Goal: Task Accomplishment & Management: Use online tool/utility

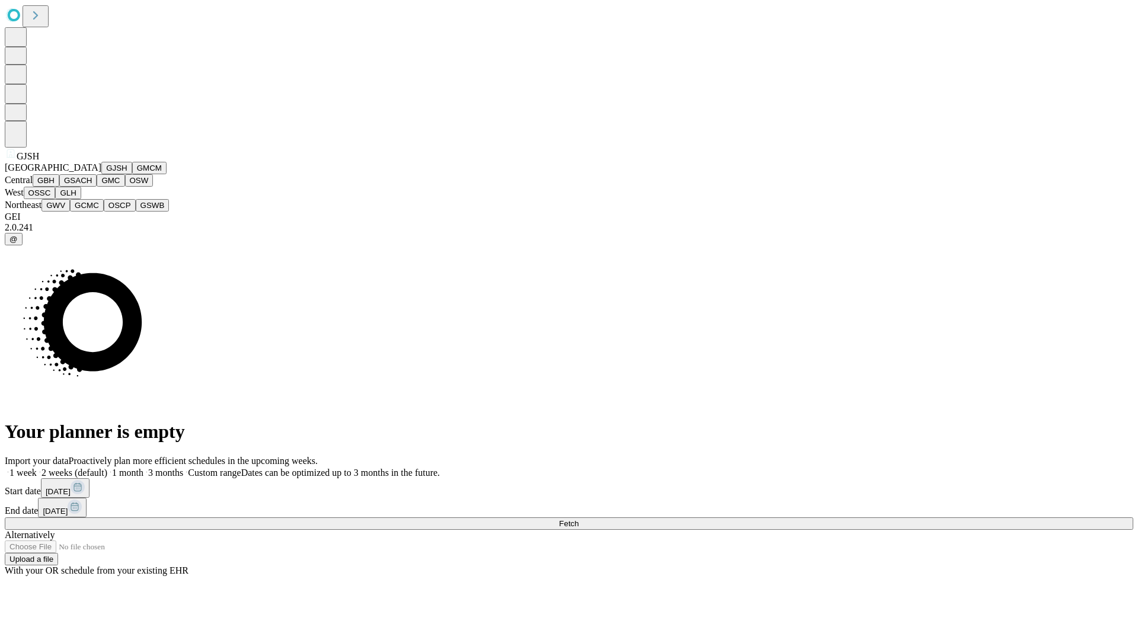
click at [101, 174] on button "GJSH" at bounding box center [116, 168] width 31 height 12
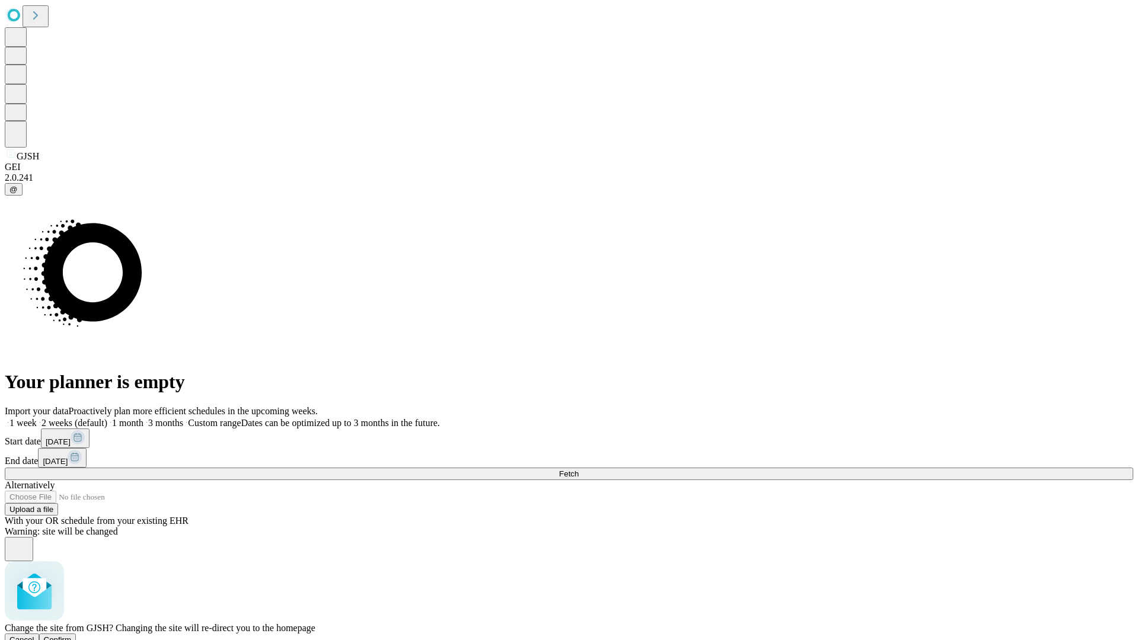
click at [72, 635] on span "Confirm" at bounding box center [58, 639] width 28 height 9
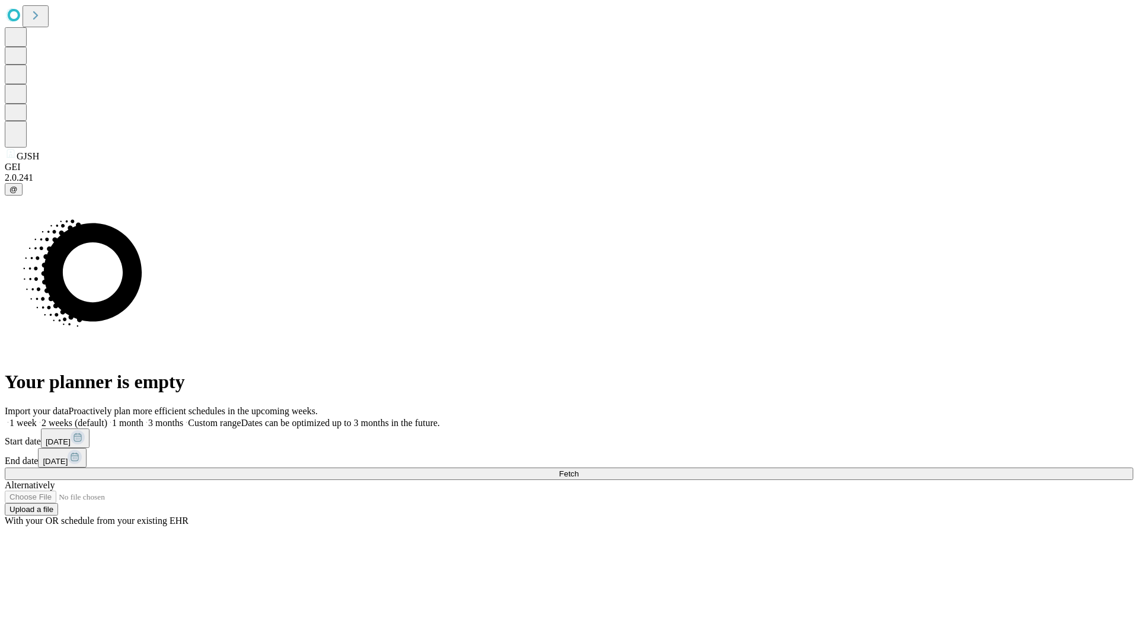
click at [107, 418] on label "2 weeks (default)" at bounding box center [72, 423] width 71 height 10
click at [578, 469] on span "Fetch" at bounding box center [569, 473] width 20 height 9
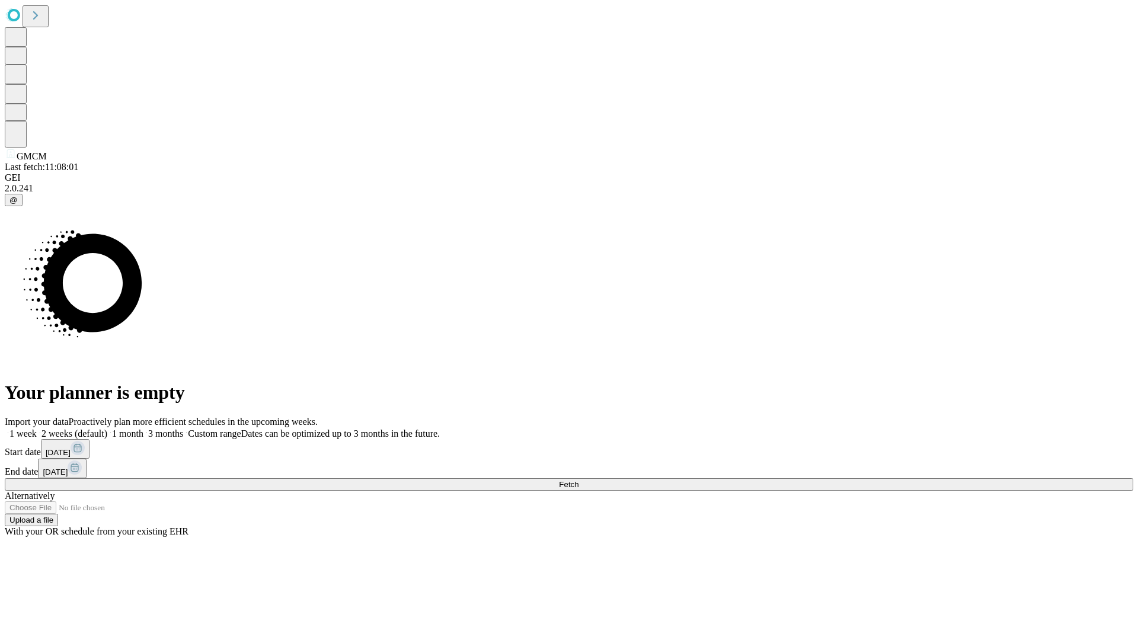
click at [107, 428] on label "2 weeks (default)" at bounding box center [72, 433] width 71 height 10
click at [578, 480] on span "Fetch" at bounding box center [569, 484] width 20 height 9
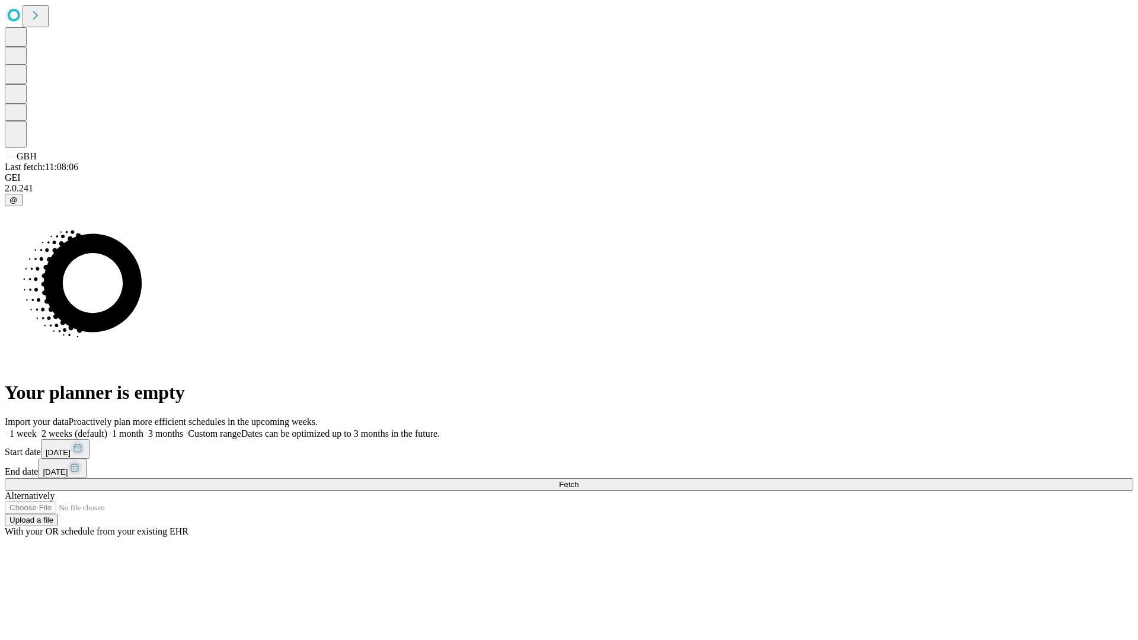
click at [107, 428] on label "2 weeks (default)" at bounding box center [72, 433] width 71 height 10
click at [578, 480] on span "Fetch" at bounding box center [569, 484] width 20 height 9
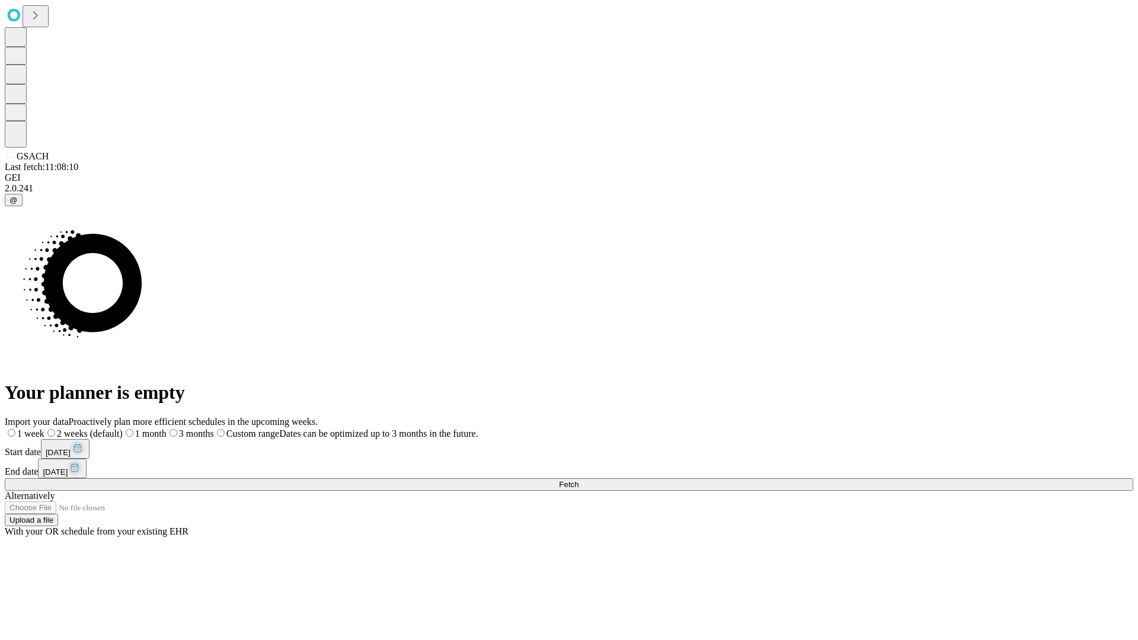
click at [123, 428] on label "2 weeks (default)" at bounding box center [83, 433] width 78 height 10
click at [578, 480] on span "Fetch" at bounding box center [569, 484] width 20 height 9
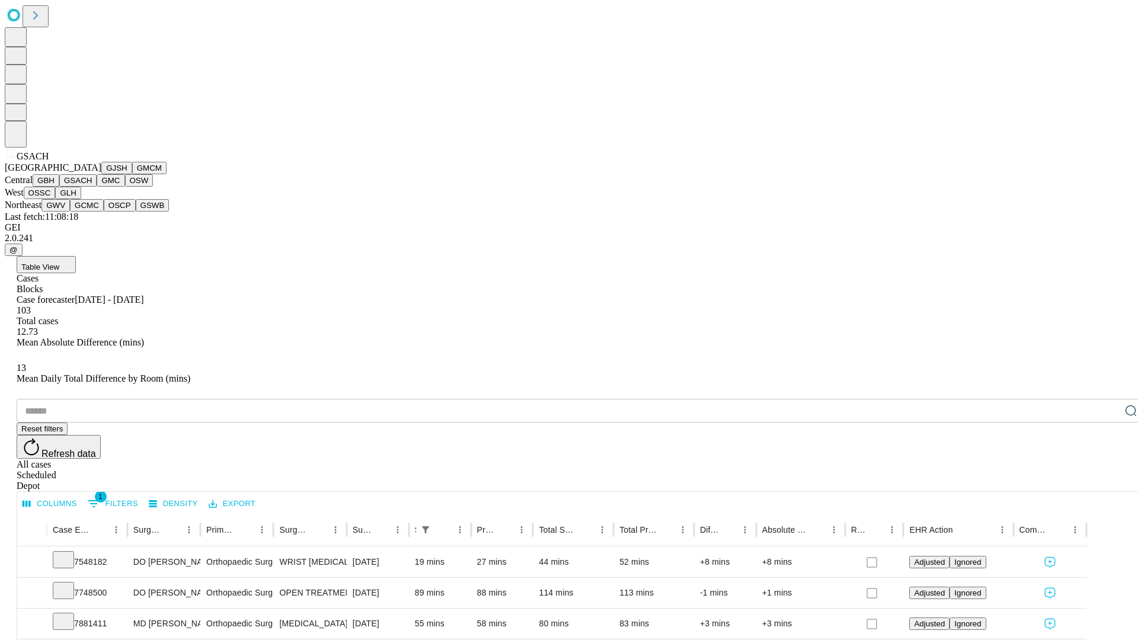
click at [97, 187] on button "GMC" at bounding box center [111, 180] width 28 height 12
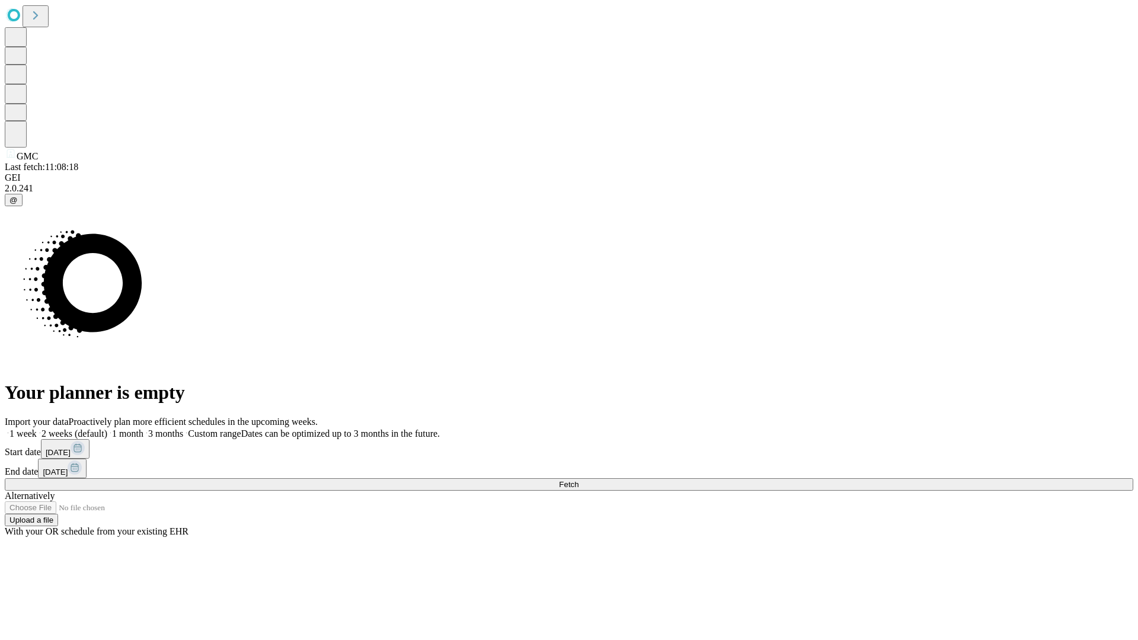
click at [107, 428] on label "2 weeks (default)" at bounding box center [72, 433] width 71 height 10
click at [578, 480] on span "Fetch" at bounding box center [569, 484] width 20 height 9
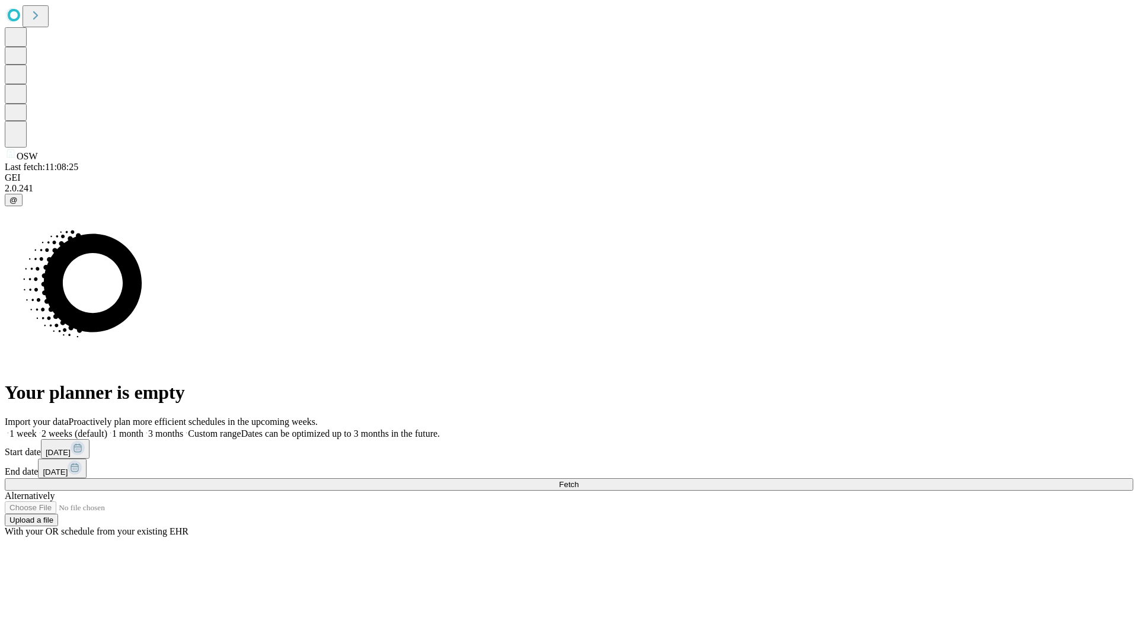
click at [107, 428] on label "2 weeks (default)" at bounding box center [72, 433] width 71 height 10
click at [578, 480] on span "Fetch" at bounding box center [569, 484] width 20 height 9
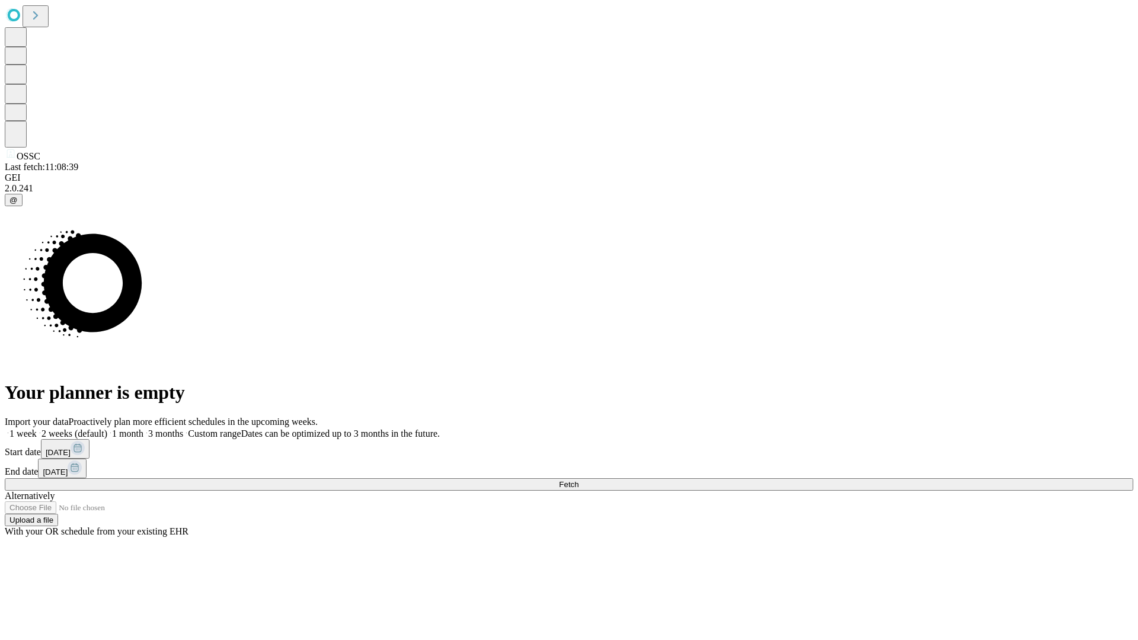
click at [107, 428] on label "2 weeks (default)" at bounding box center [72, 433] width 71 height 10
click at [578, 480] on span "Fetch" at bounding box center [569, 484] width 20 height 9
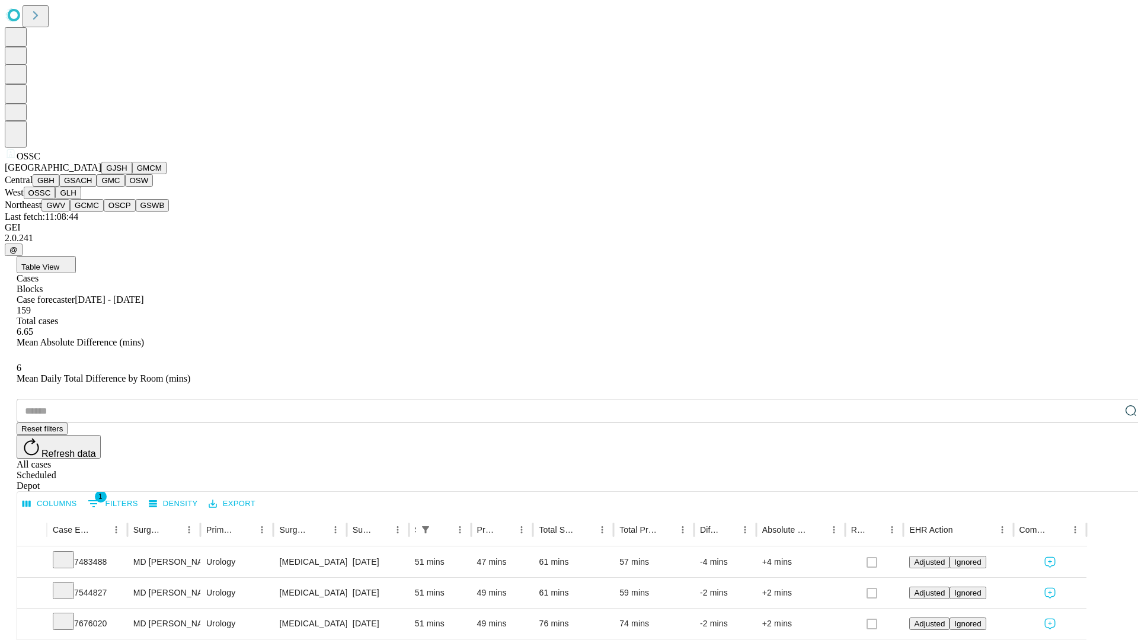
click at [81, 199] on button "GLH" at bounding box center [67, 193] width 25 height 12
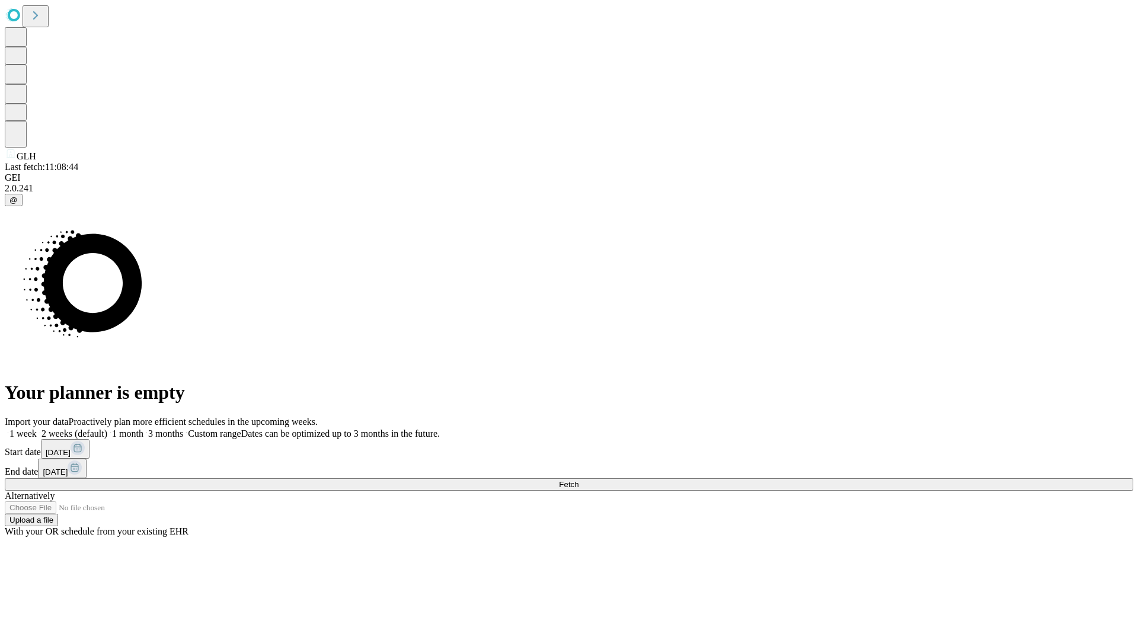
click at [578, 480] on span "Fetch" at bounding box center [569, 484] width 20 height 9
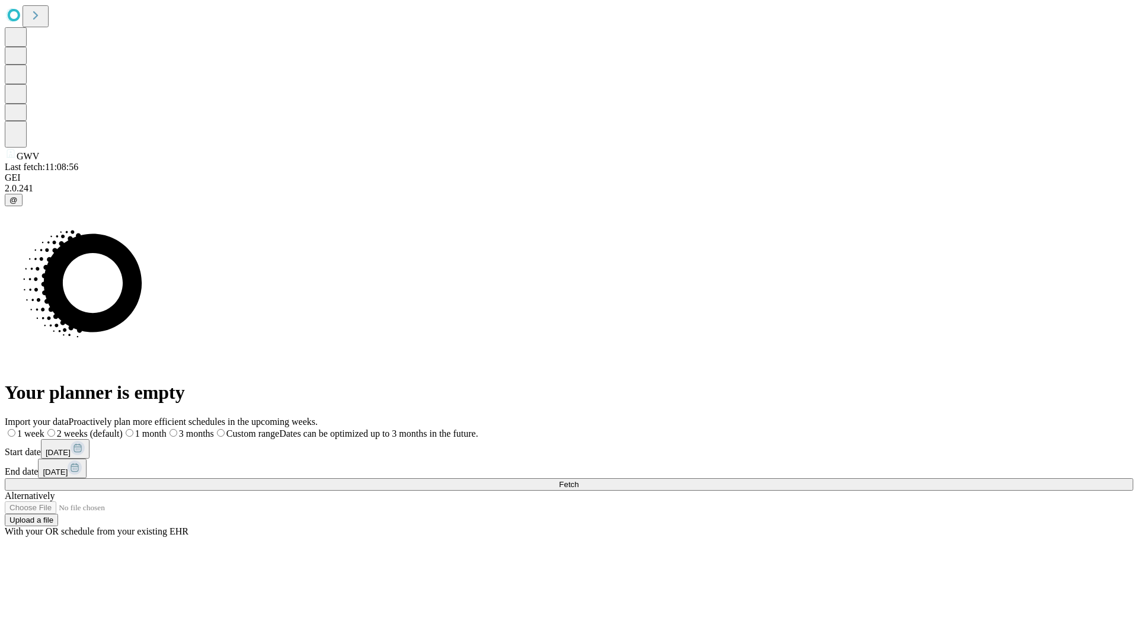
click at [578, 480] on span "Fetch" at bounding box center [569, 484] width 20 height 9
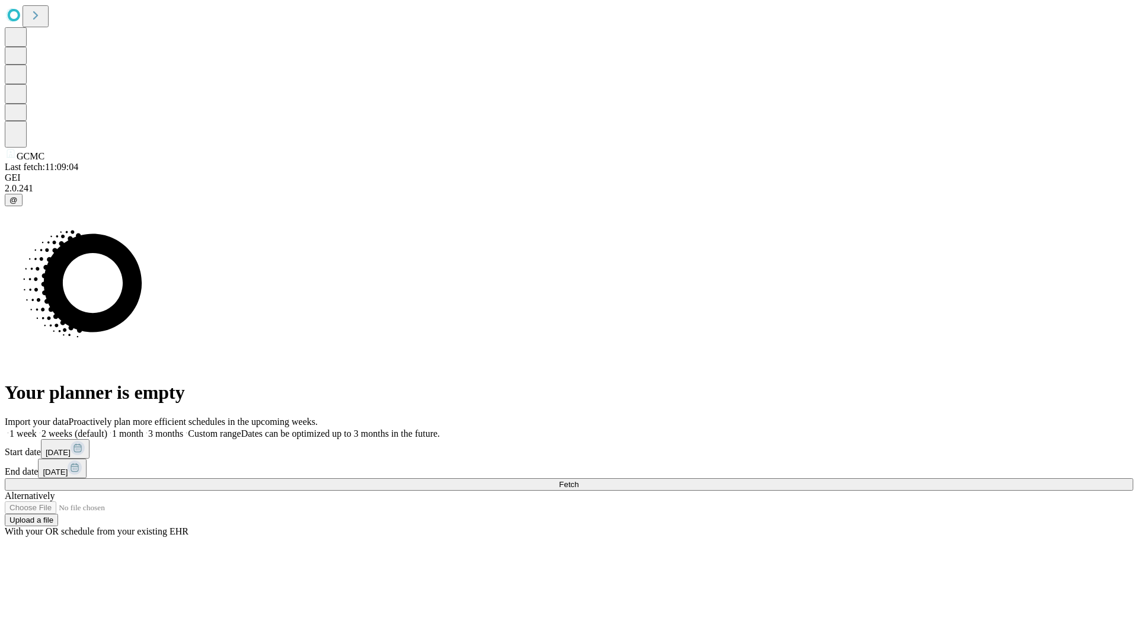
click at [107, 428] on label "2 weeks (default)" at bounding box center [72, 433] width 71 height 10
click at [578, 480] on span "Fetch" at bounding box center [569, 484] width 20 height 9
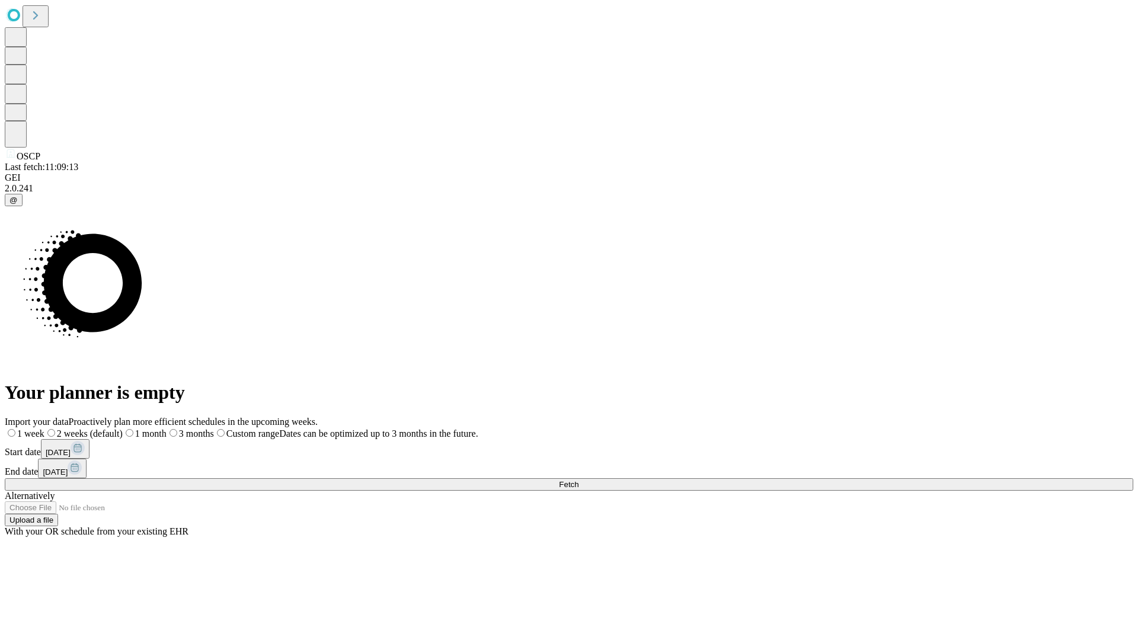
click at [123, 428] on label "2 weeks (default)" at bounding box center [83, 433] width 78 height 10
click at [578, 480] on span "Fetch" at bounding box center [569, 484] width 20 height 9
